Goal: Task Accomplishment & Management: Manage account settings

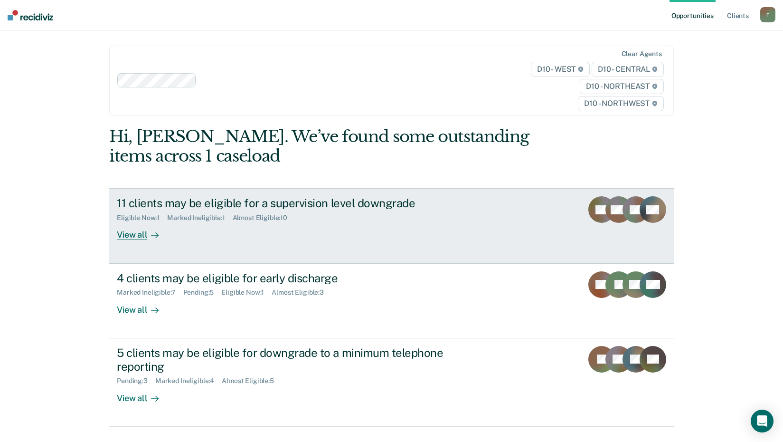
click at [136, 226] on div "View all" at bounding box center [143, 231] width 53 height 19
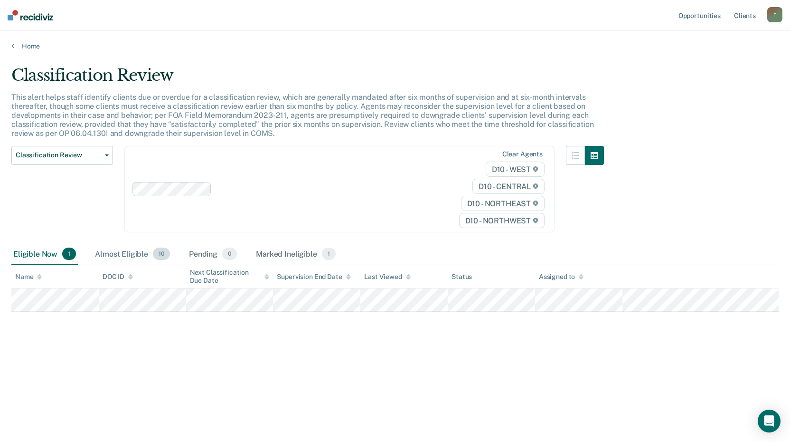
click at [127, 255] on div "Almost Eligible 10" at bounding box center [132, 254] width 79 height 21
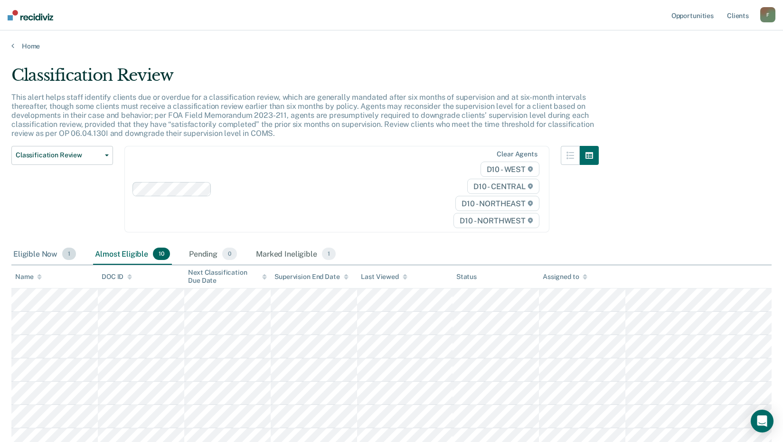
click at [36, 257] on div "Eligible Now 1" at bounding box center [44, 254] width 66 height 21
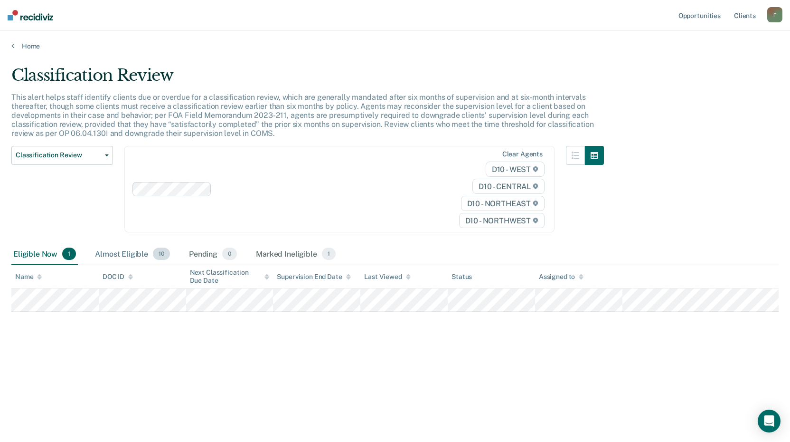
click at [113, 257] on div "Almost Eligible 10" at bounding box center [132, 254] width 79 height 21
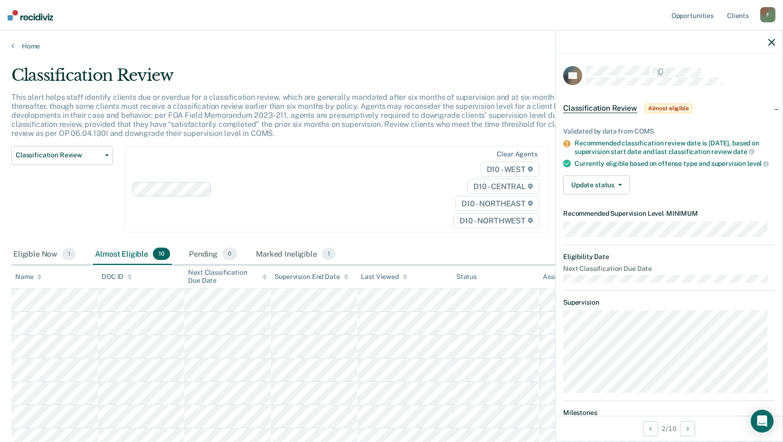
click at [601, 180] on div "Validated by data from COMS Recommended classification review date is [DATE], b…" at bounding box center [669, 157] width 227 height 90
click at [597, 192] on button "Update status" at bounding box center [596, 184] width 67 height 19
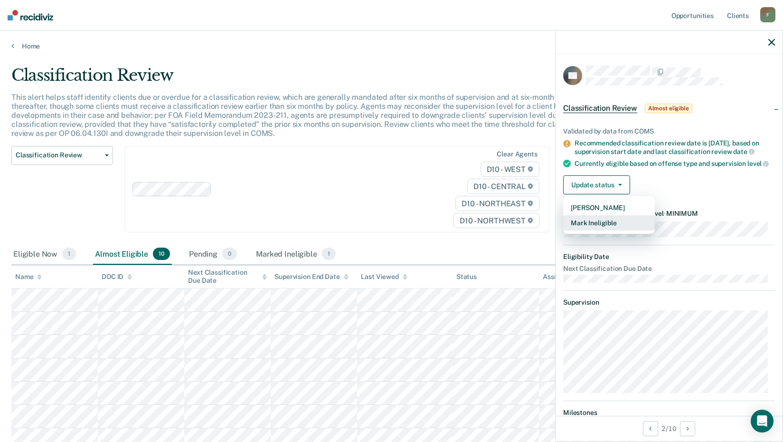
click at [604, 230] on button "Mark Ineligible" at bounding box center [609, 222] width 92 height 15
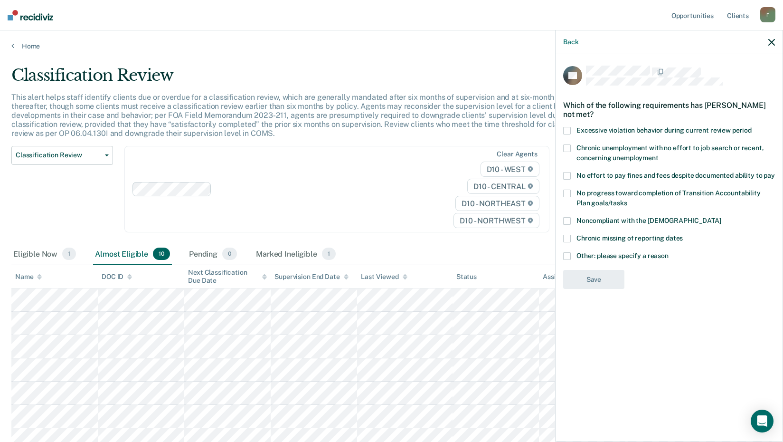
click at [569, 252] on span at bounding box center [567, 256] width 8 height 8
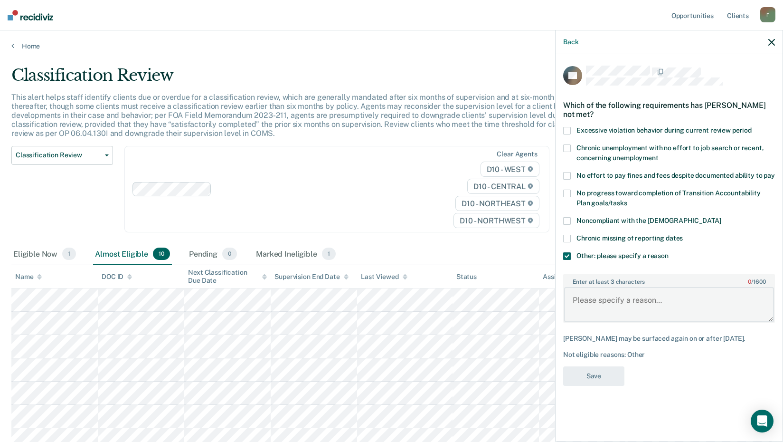
click at [594, 302] on textarea "Enter at least 3 characters 0 / 1600" at bounding box center [669, 304] width 210 height 35
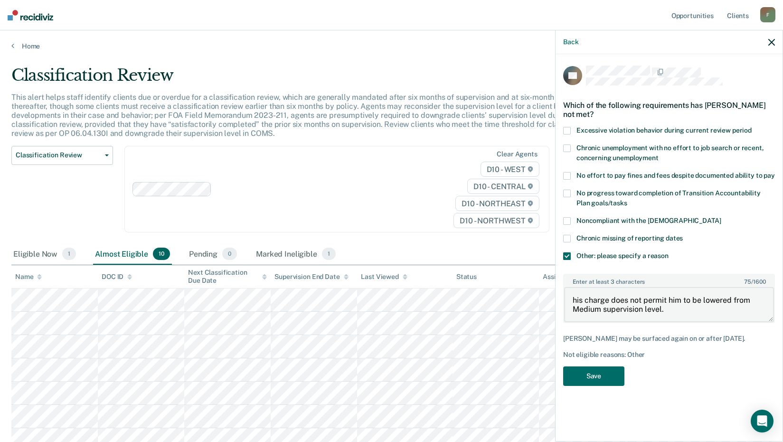
click at [576, 299] on textarea "his charge does not permit him to be lowered from Medium supervision level." at bounding box center [669, 304] width 210 height 35
type textarea "His charge does not permit him to be lowered from Medium supervision level."
click at [590, 380] on button "Save" at bounding box center [593, 375] width 61 height 19
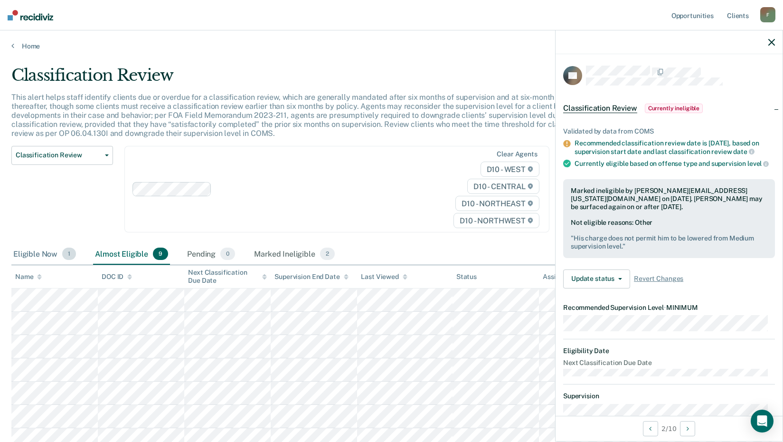
click at [50, 247] on div "Eligible Now 1" at bounding box center [44, 254] width 66 height 21
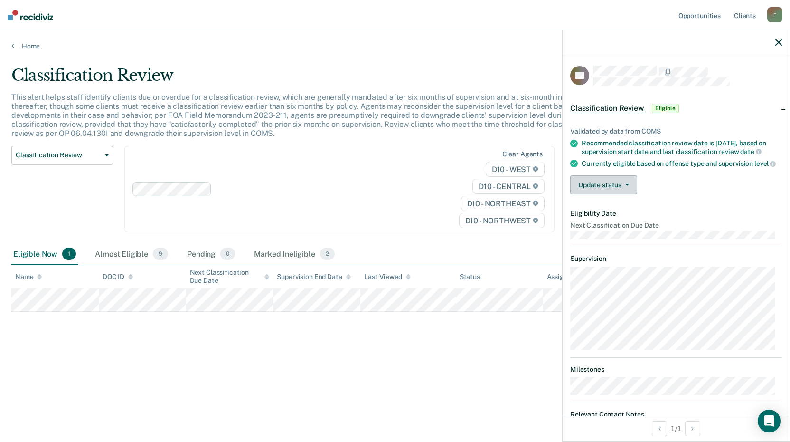
click at [597, 190] on button "Update status" at bounding box center [603, 184] width 67 height 19
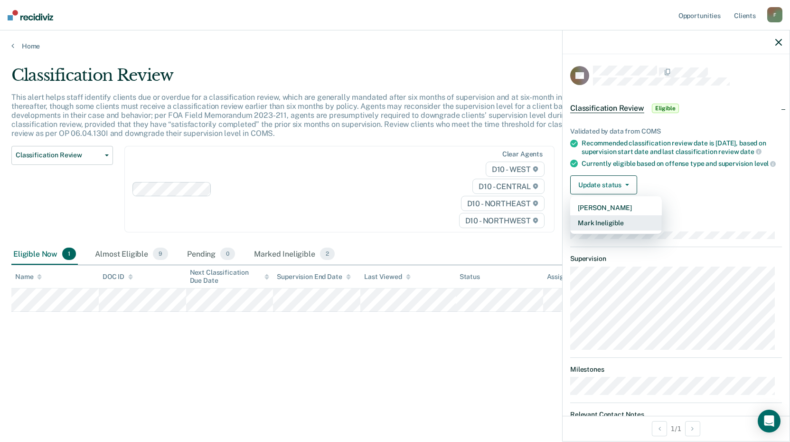
click at [619, 225] on button "Mark Ineligible" at bounding box center [616, 222] width 92 height 15
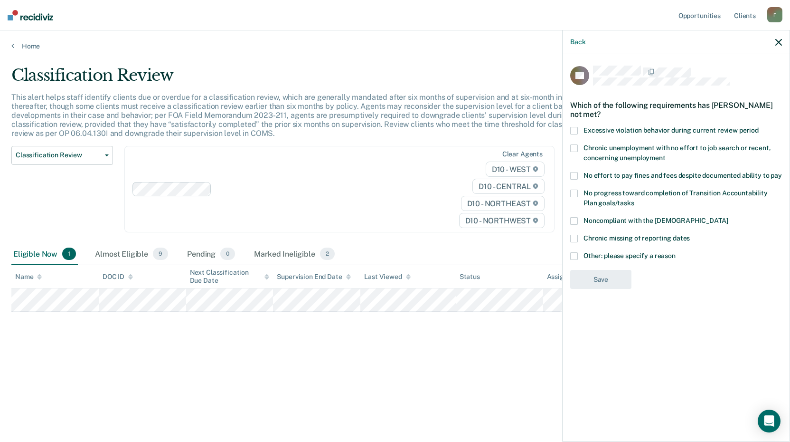
click at [577, 252] on span at bounding box center [574, 256] width 8 height 8
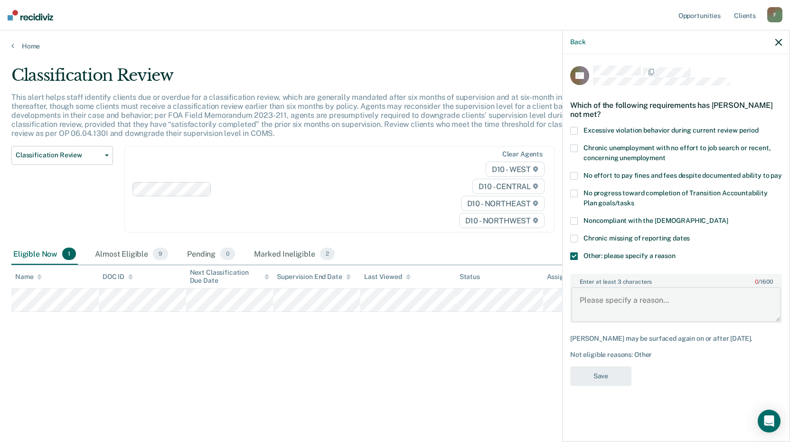
click at [607, 307] on textarea "Enter at least 3 characters 0 / 1600" at bounding box center [676, 304] width 210 height 35
type textarea "He has new charges that drive his supervision level."
click at [618, 372] on button "Save" at bounding box center [600, 375] width 61 height 19
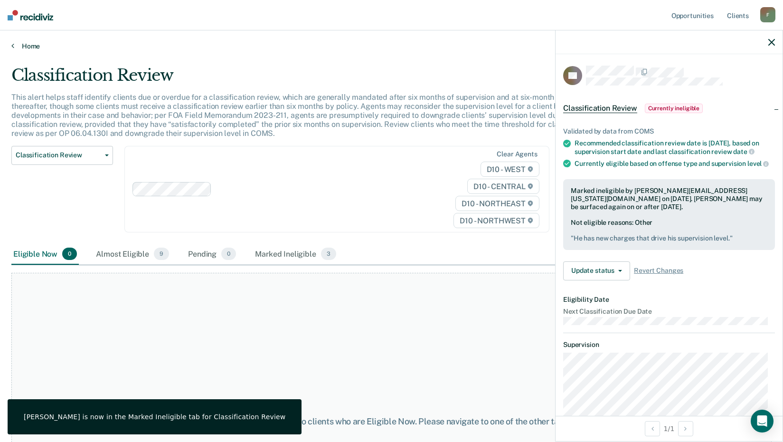
click at [12, 46] on icon at bounding box center [12, 46] width 3 height 8
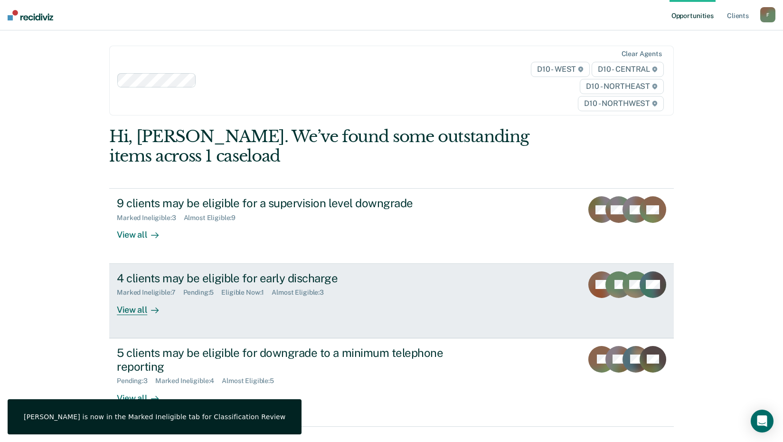
click at [195, 273] on div "4 clients may be eligible for early discharge" at bounding box center [283, 278] width 333 height 14
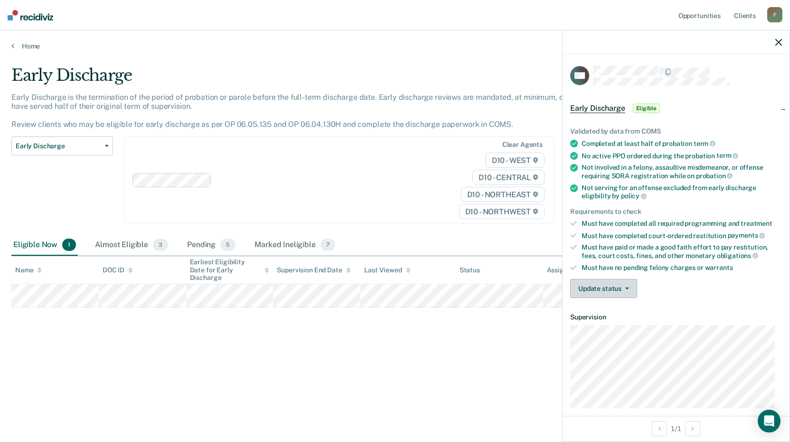
click at [607, 288] on button "Update status" at bounding box center [603, 288] width 67 height 19
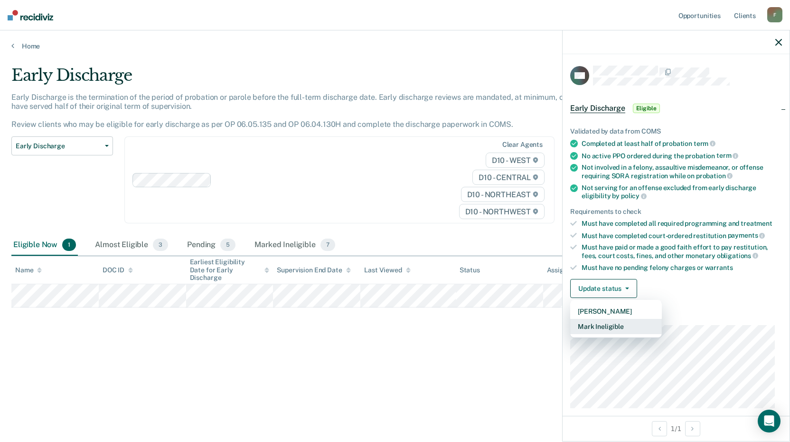
click at [619, 324] on button "Mark Ineligible" at bounding box center [616, 326] width 92 height 15
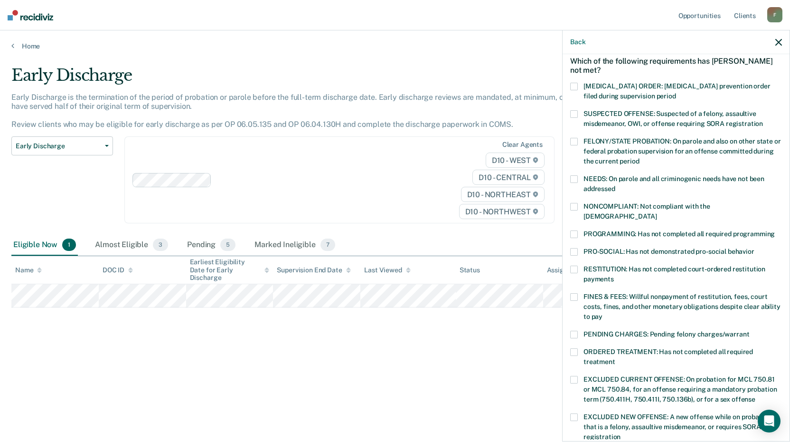
scroll to position [142, 0]
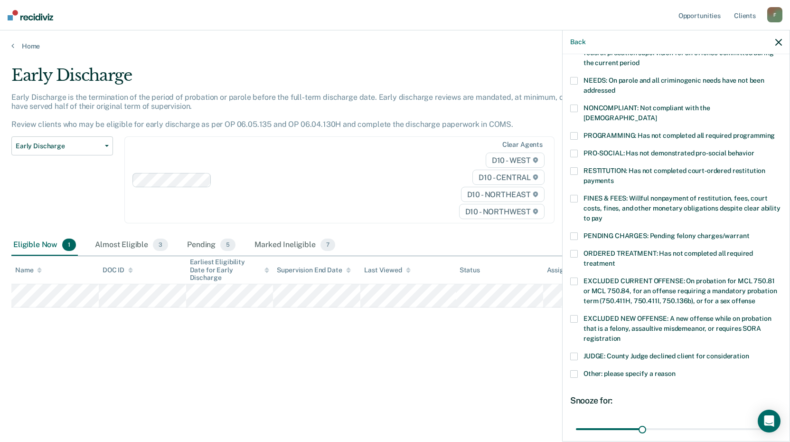
click at [577, 352] on span at bounding box center [574, 356] width 8 height 8
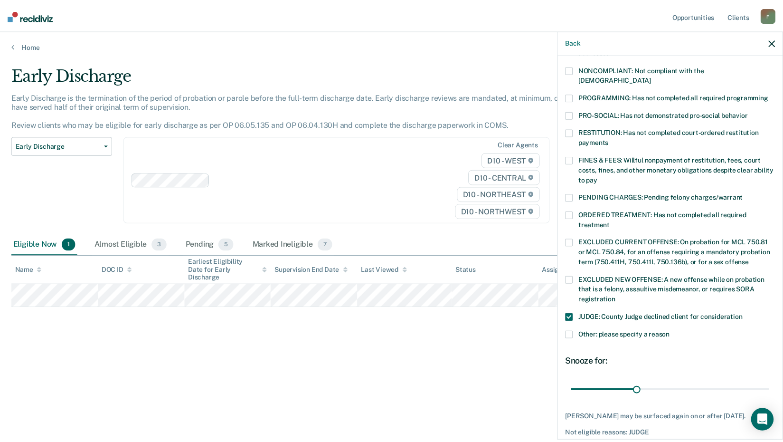
scroll to position [220, 0]
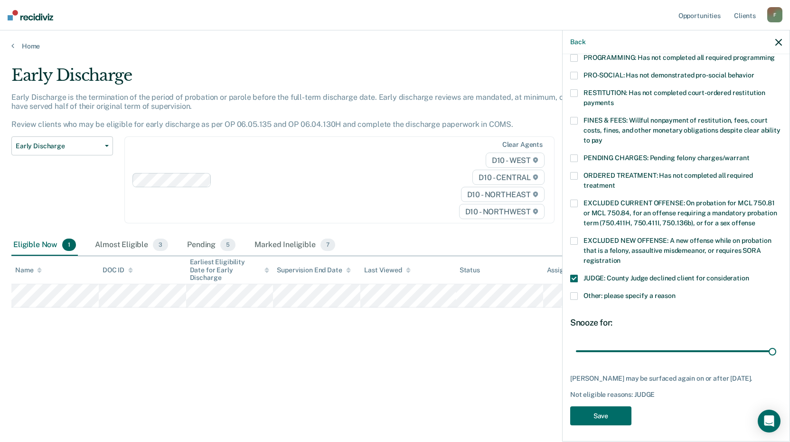
drag, startPoint x: 641, startPoint y: 340, endPoint x: 672, endPoint y: 404, distance: 70.5
type input "90"
click at [776, 342] on input "range" at bounding box center [676, 350] width 200 height 17
click at [607, 412] on button "Save" at bounding box center [600, 415] width 61 height 19
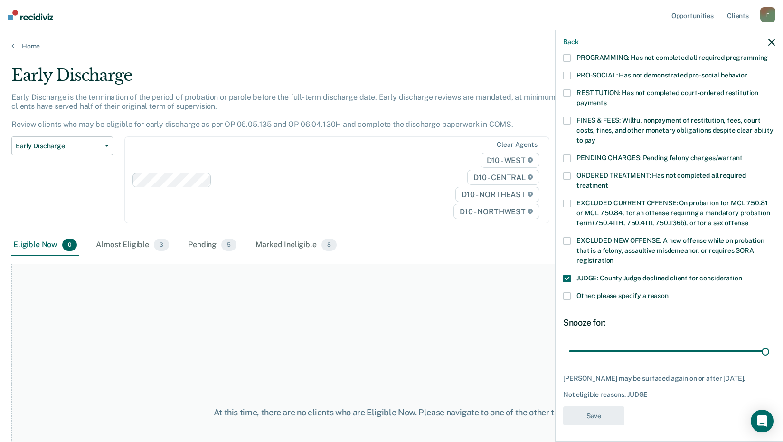
scroll to position [181, 0]
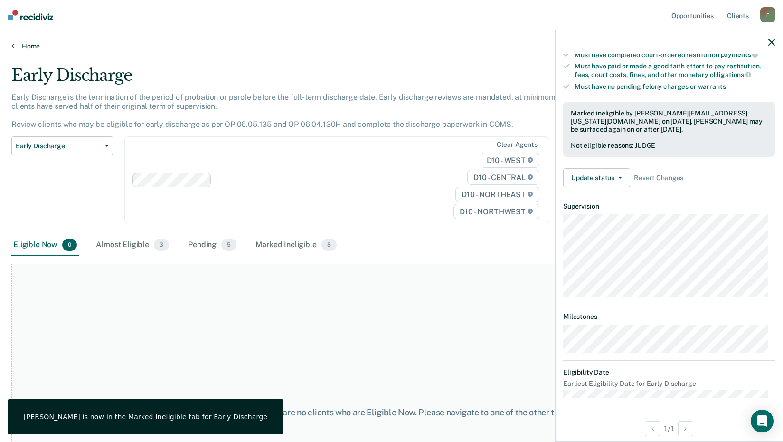
click at [12, 43] on icon at bounding box center [12, 46] width 3 height 8
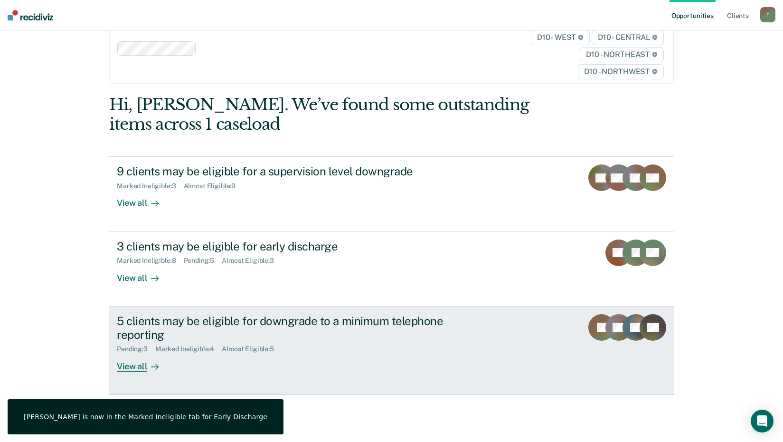
scroll to position [43, 0]
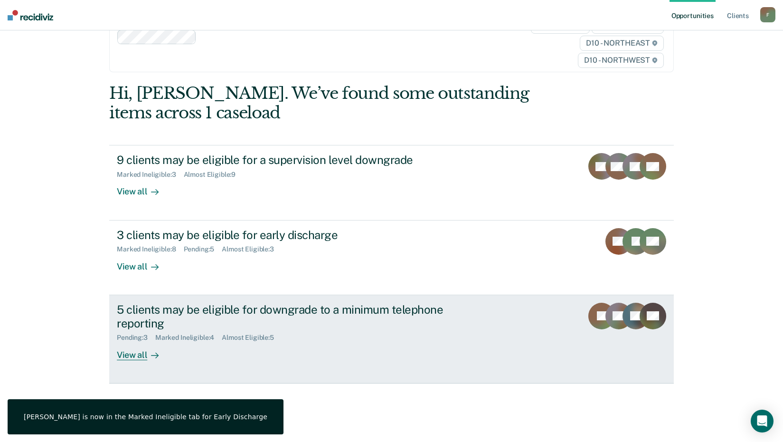
click at [162, 318] on div "5 clients may be eligible for downgrade to a minimum telephone reporting" at bounding box center [283, 316] width 333 height 28
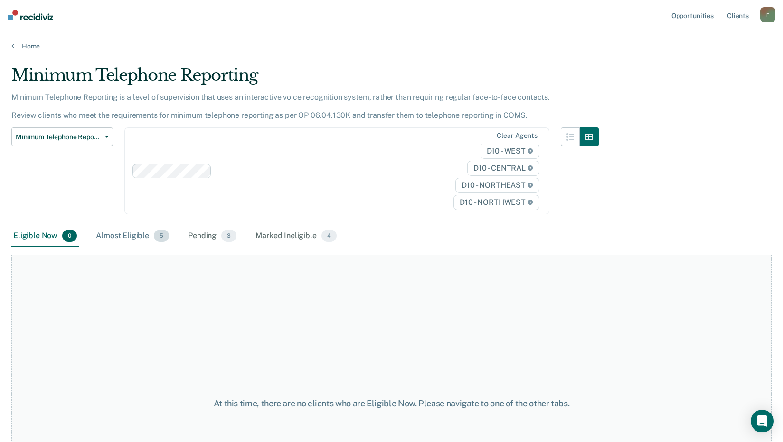
click at [146, 235] on div "Almost Eligible 5" at bounding box center [132, 236] width 77 height 21
